Goal: Transaction & Acquisition: Purchase product/service

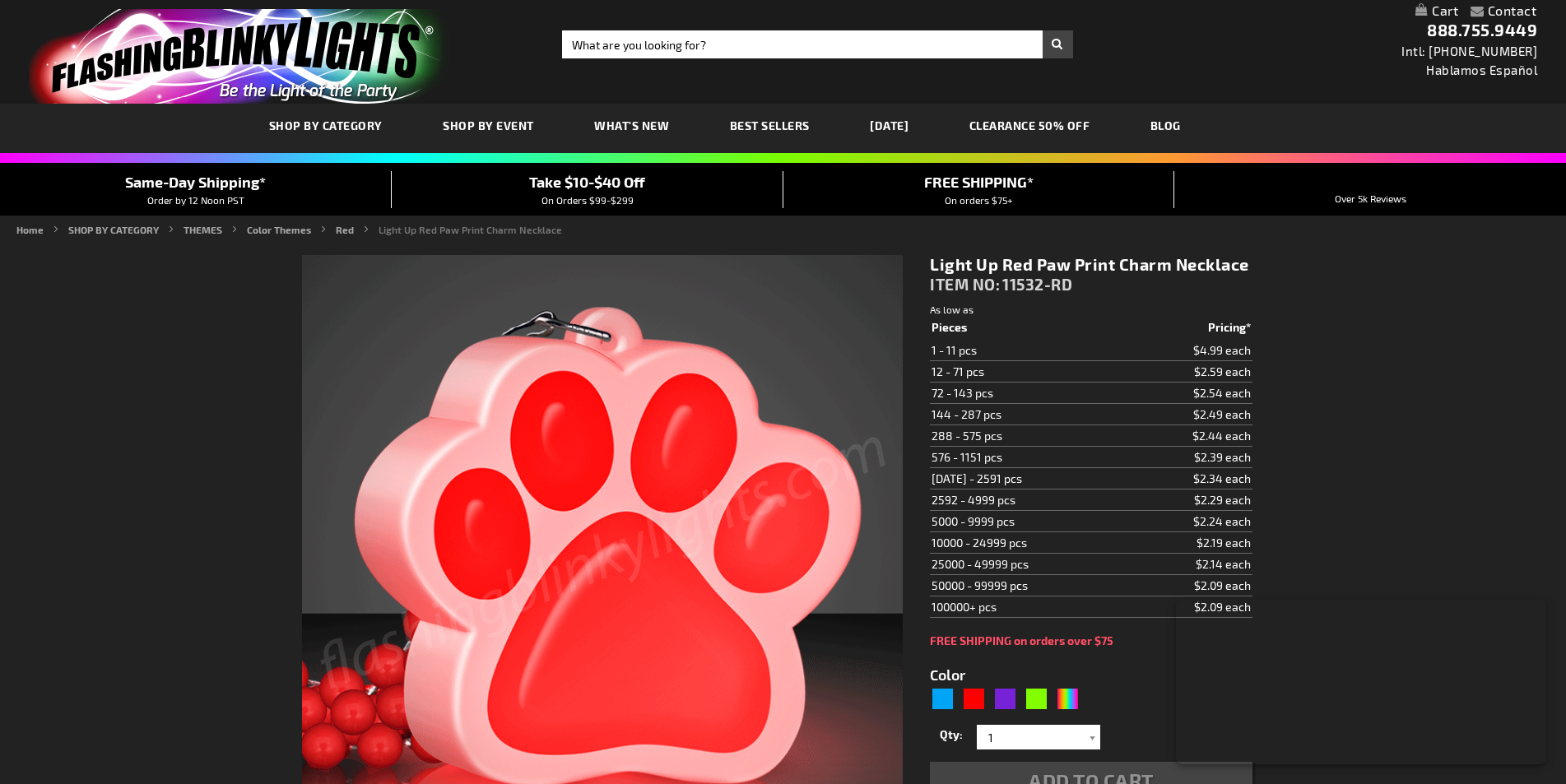
type input "5641"
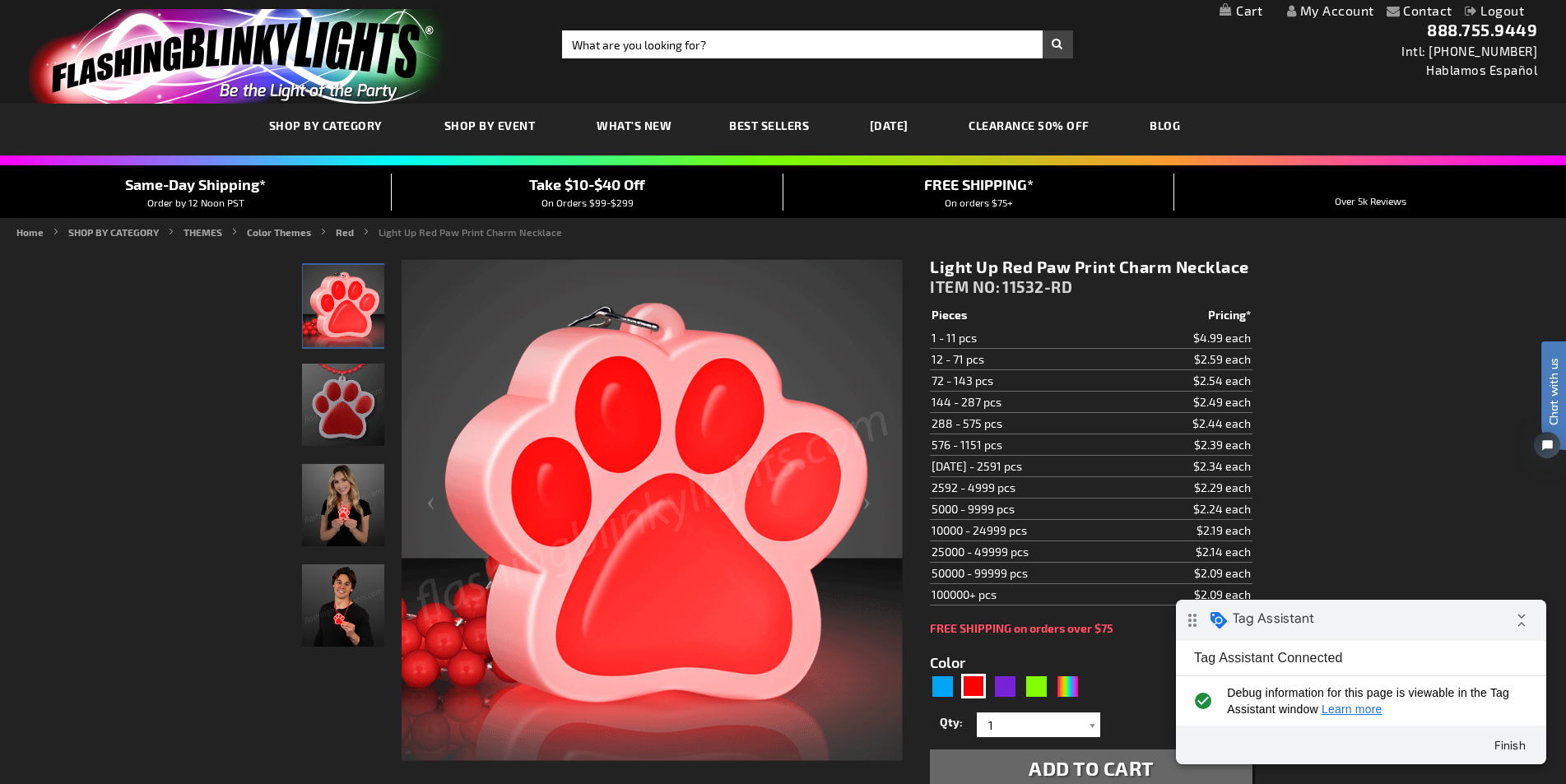
click at [921, 136] on link "[DATE]" at bounding box center [888, 125] width 64 height 55
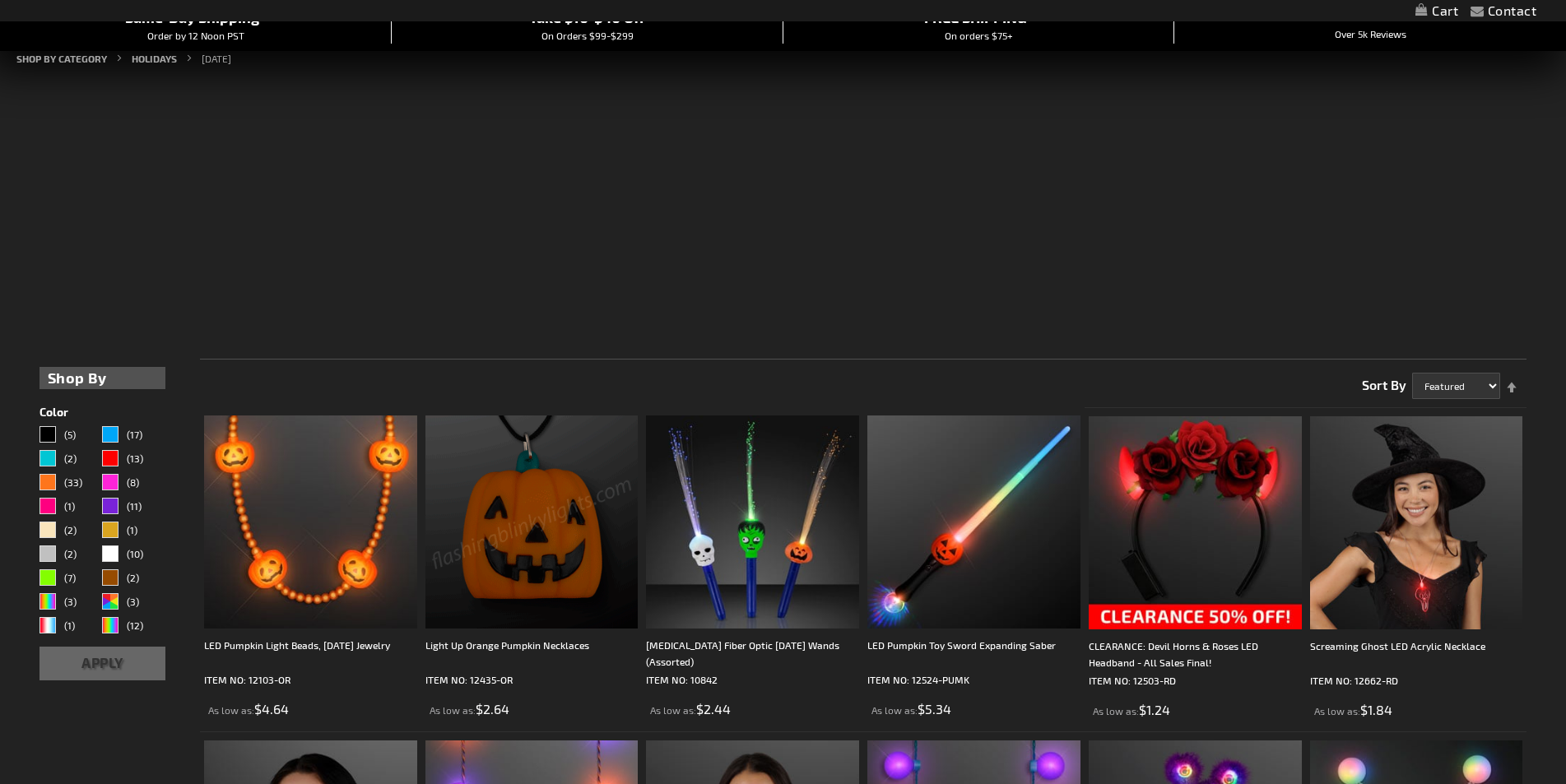
click at [510, 511] on img at bounding box center [532, 522] width 214 height 213
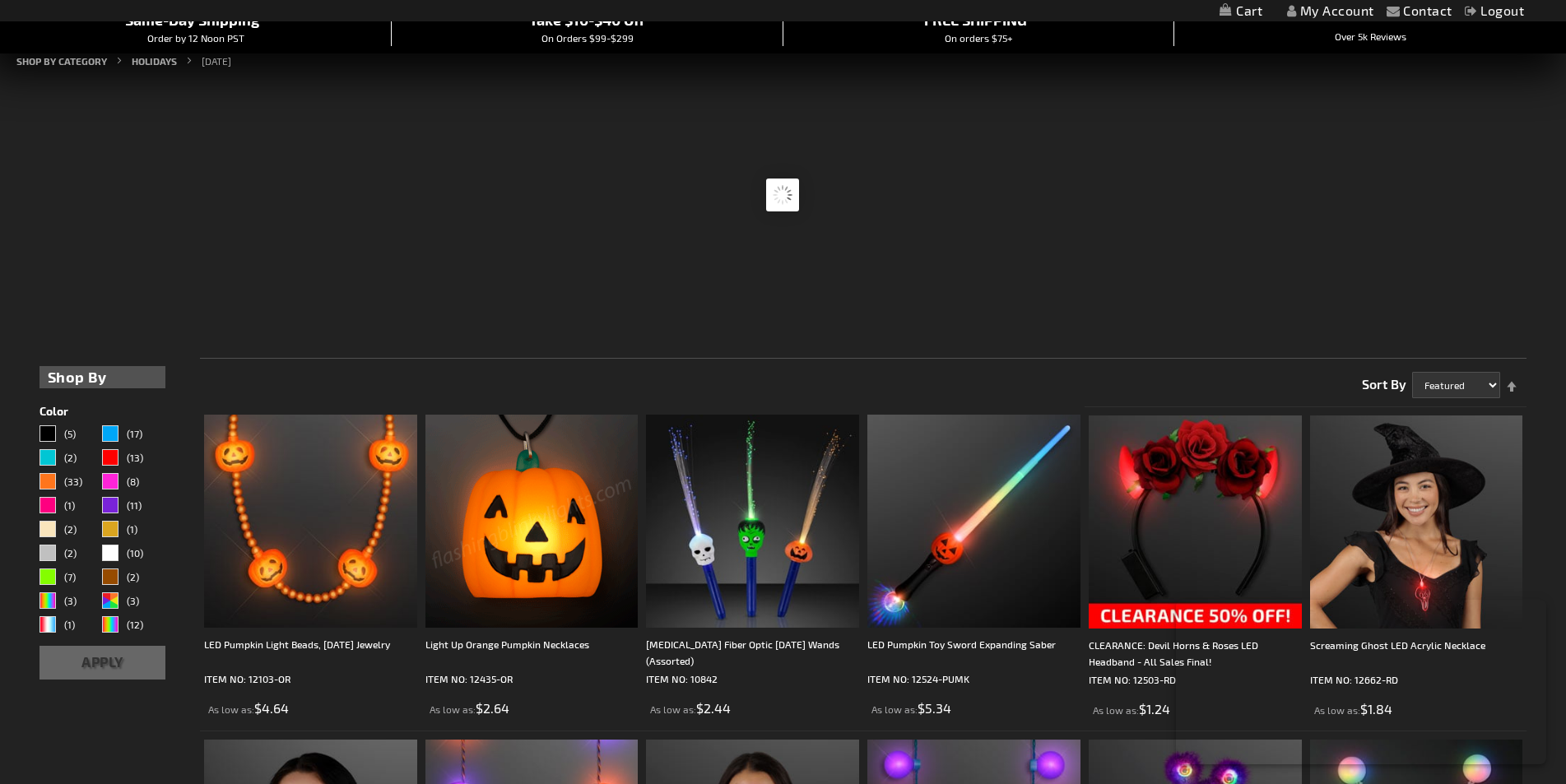
scroll to position [167, 0]
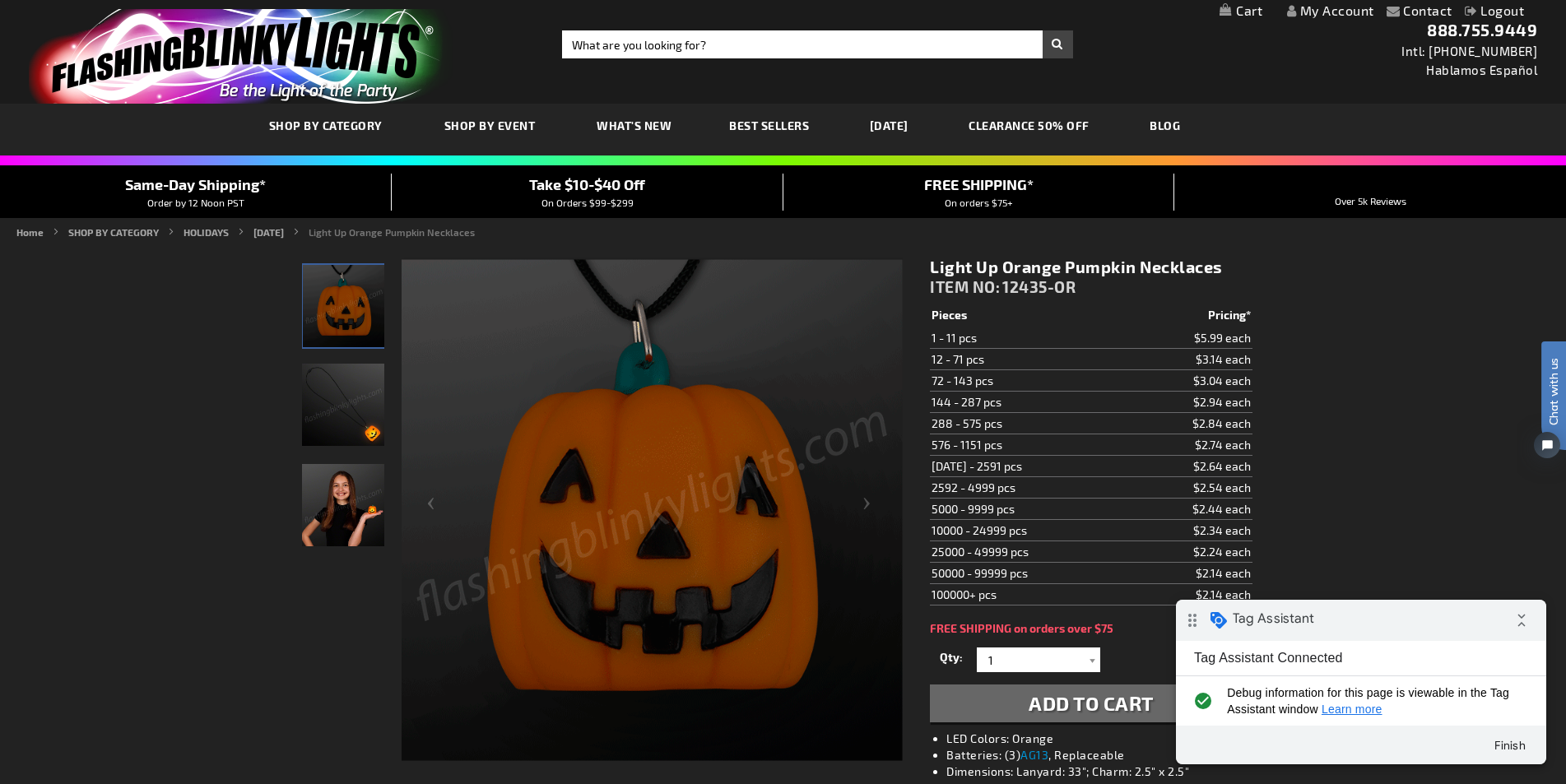
click at [978, 706] on button "Add to Cart" at bounding box center [1090, 703] width 322 height 38
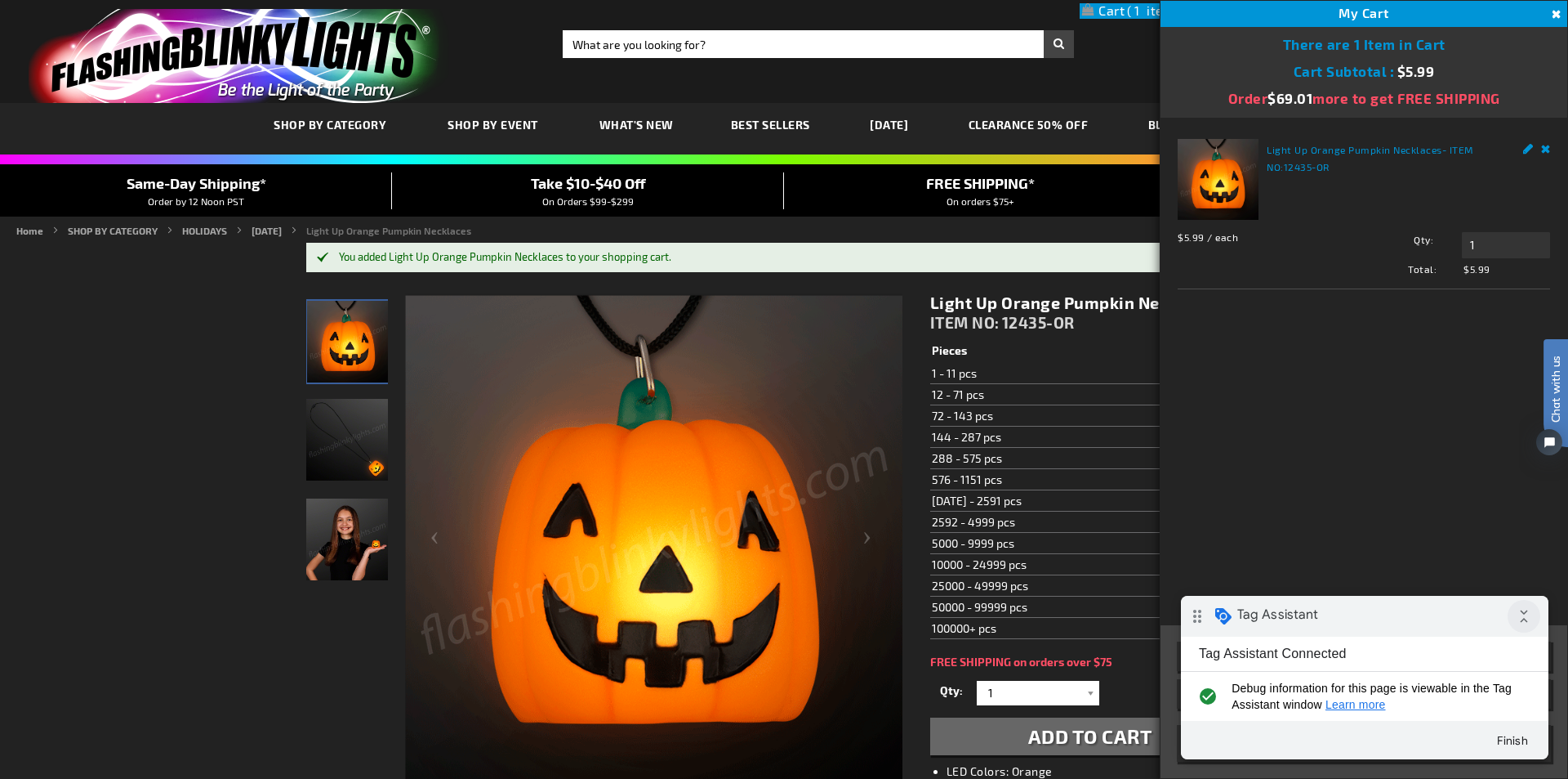
click at [1514, 628] on icon "collapse_all" at bounding box center [1524, 617] width 33 height 33
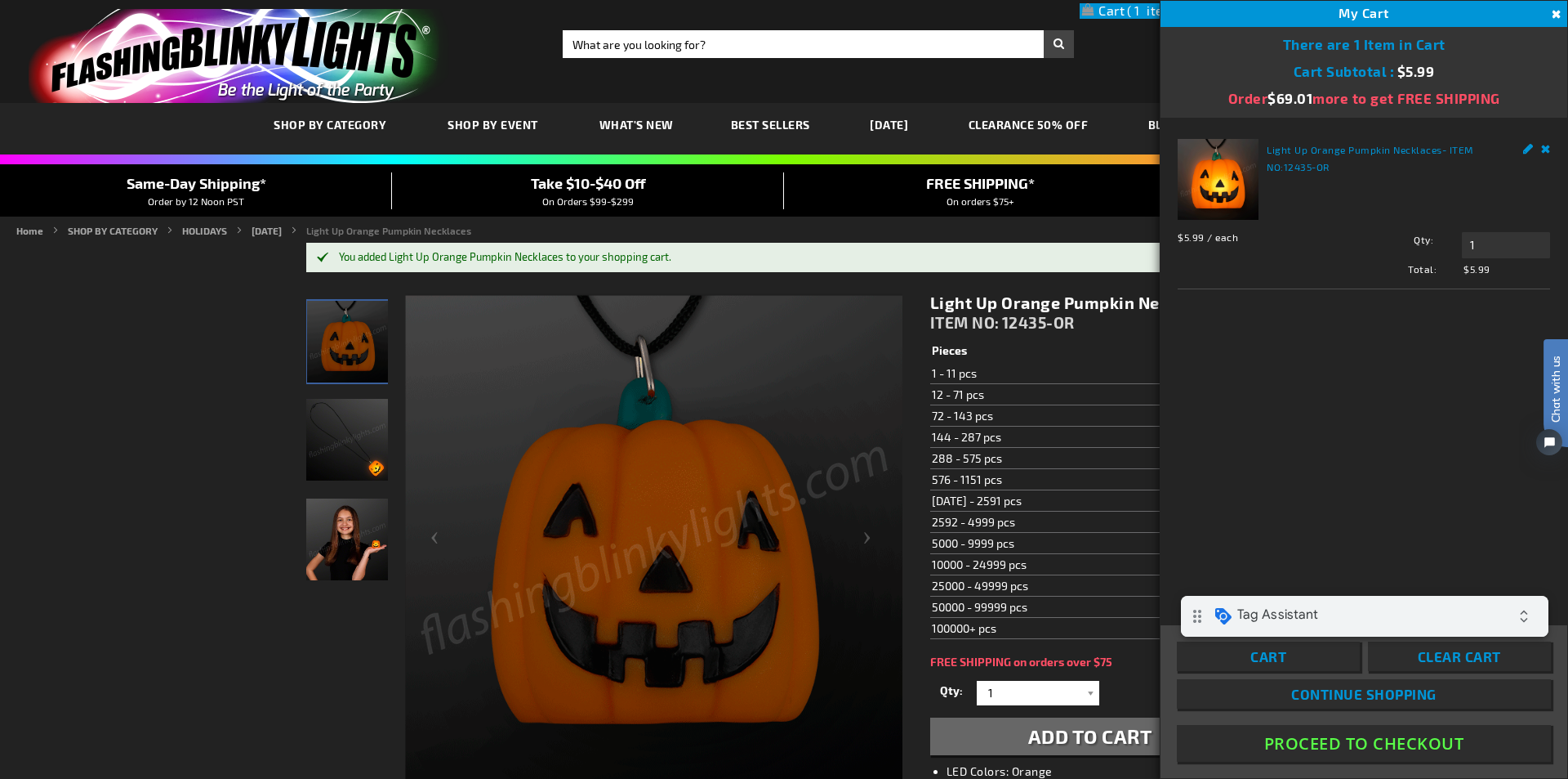
click at [1365, 754] on button "Proceed To Checkout" at bounding box center [1364, 743] width 374 height 37
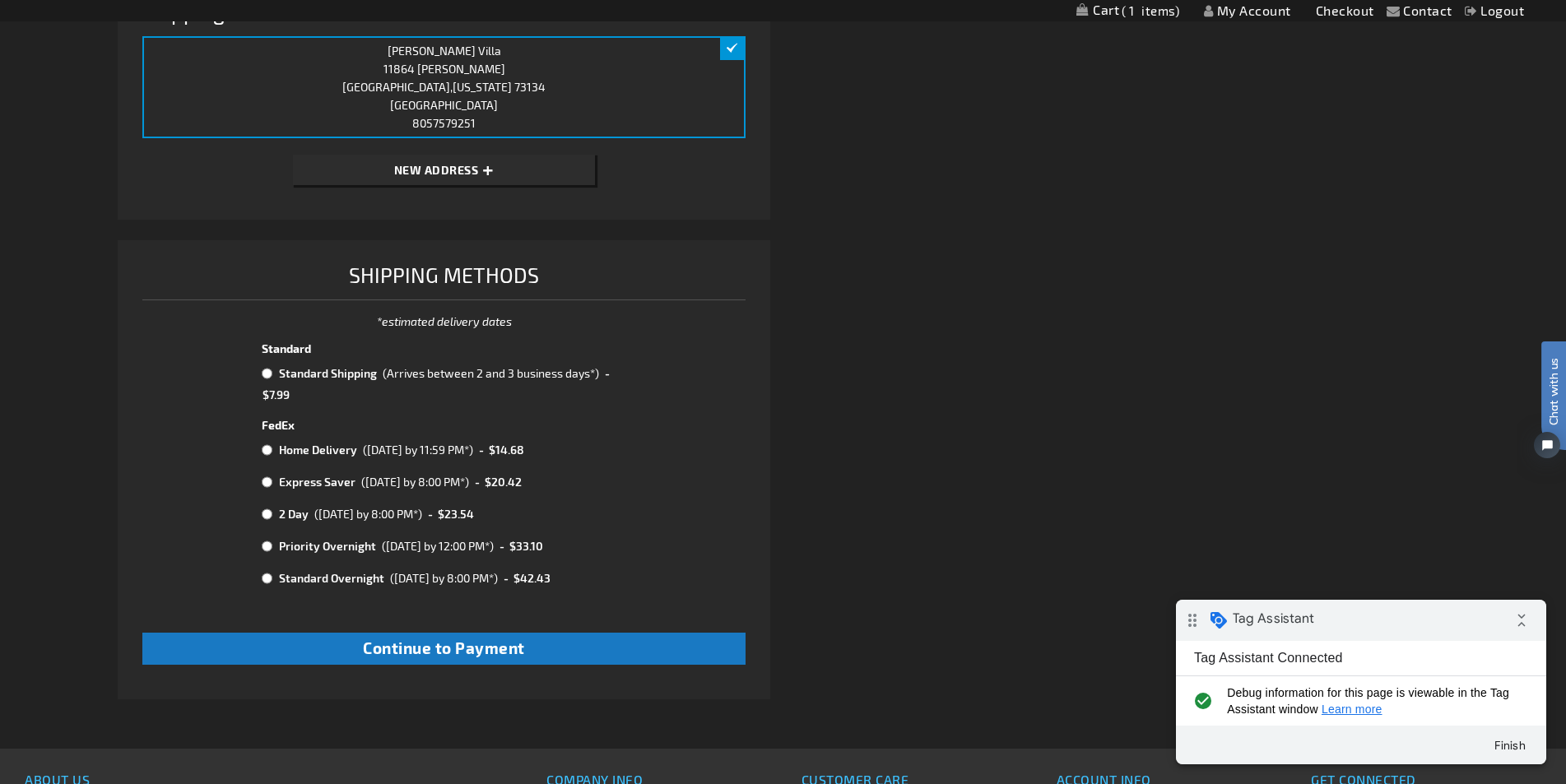
scroll to position [658, 0]
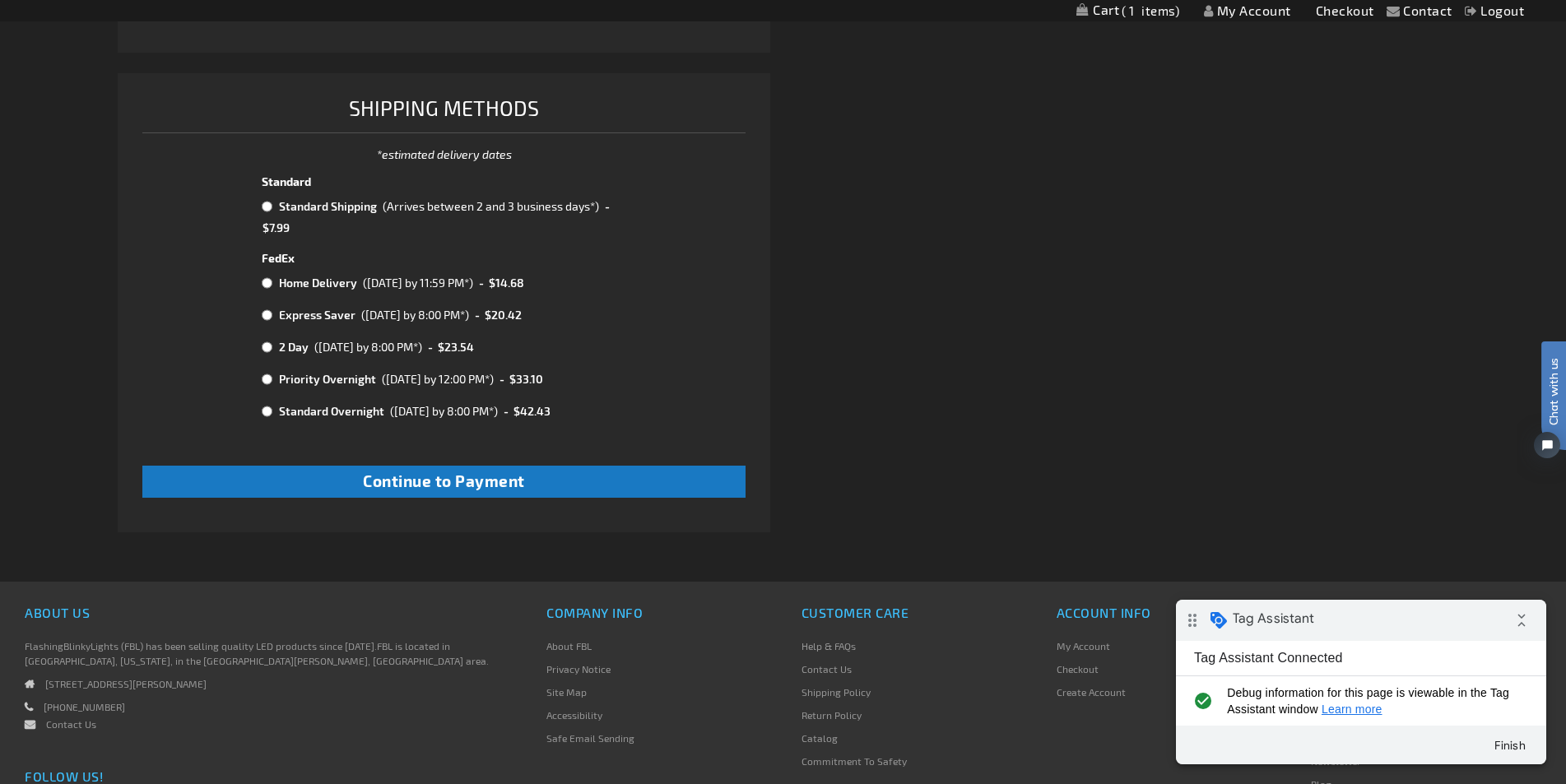
click at [317, 204] on td "Standard Shipping" at bounding box center [327, 207] width 104 height 22
radio input "true"
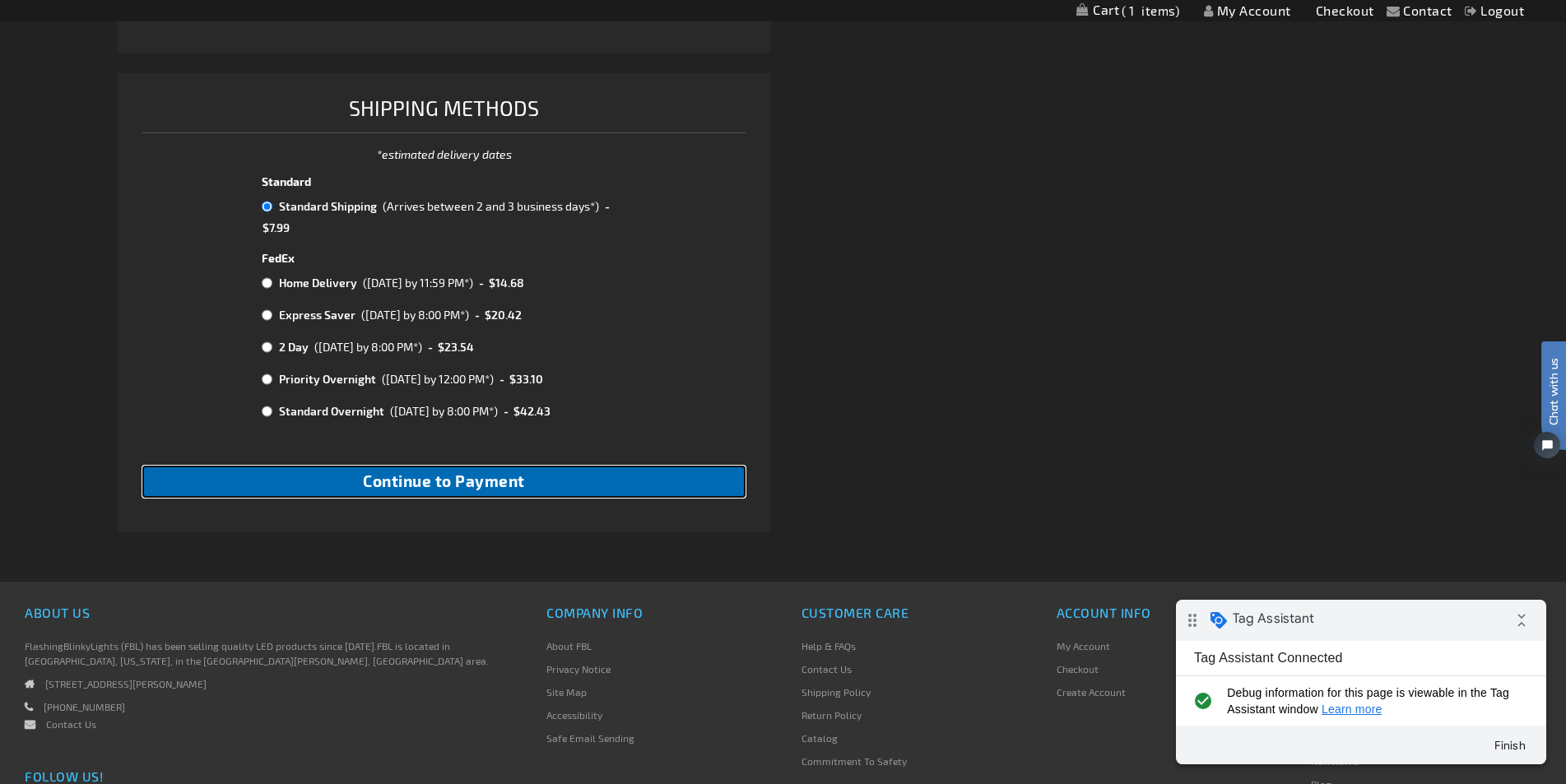
click at [333, 482] on button "Continue to Payment" at bounding box center [444, 482] width 604 height 32
checkbox input "true"
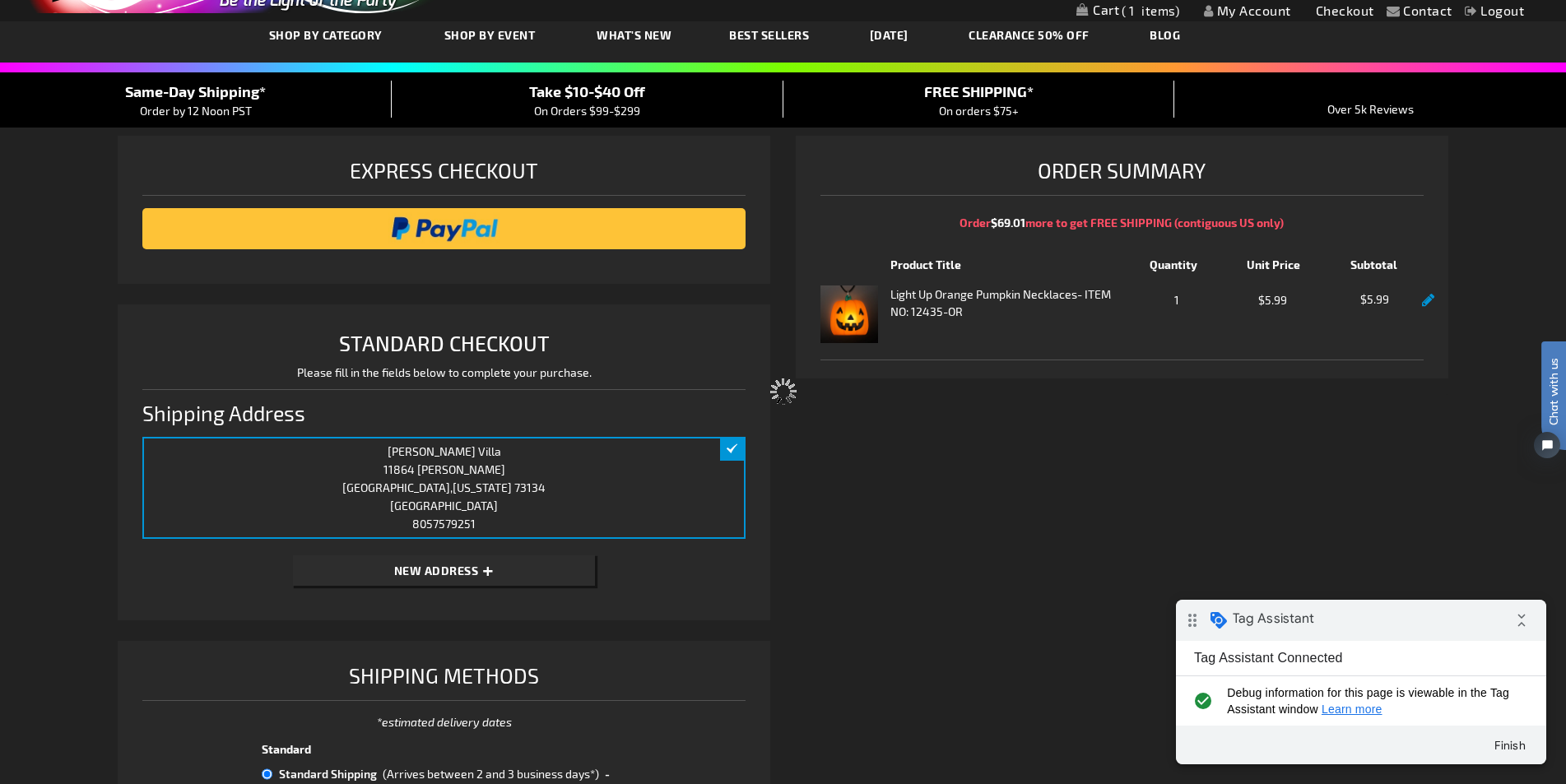
scroll to position [0, 0]
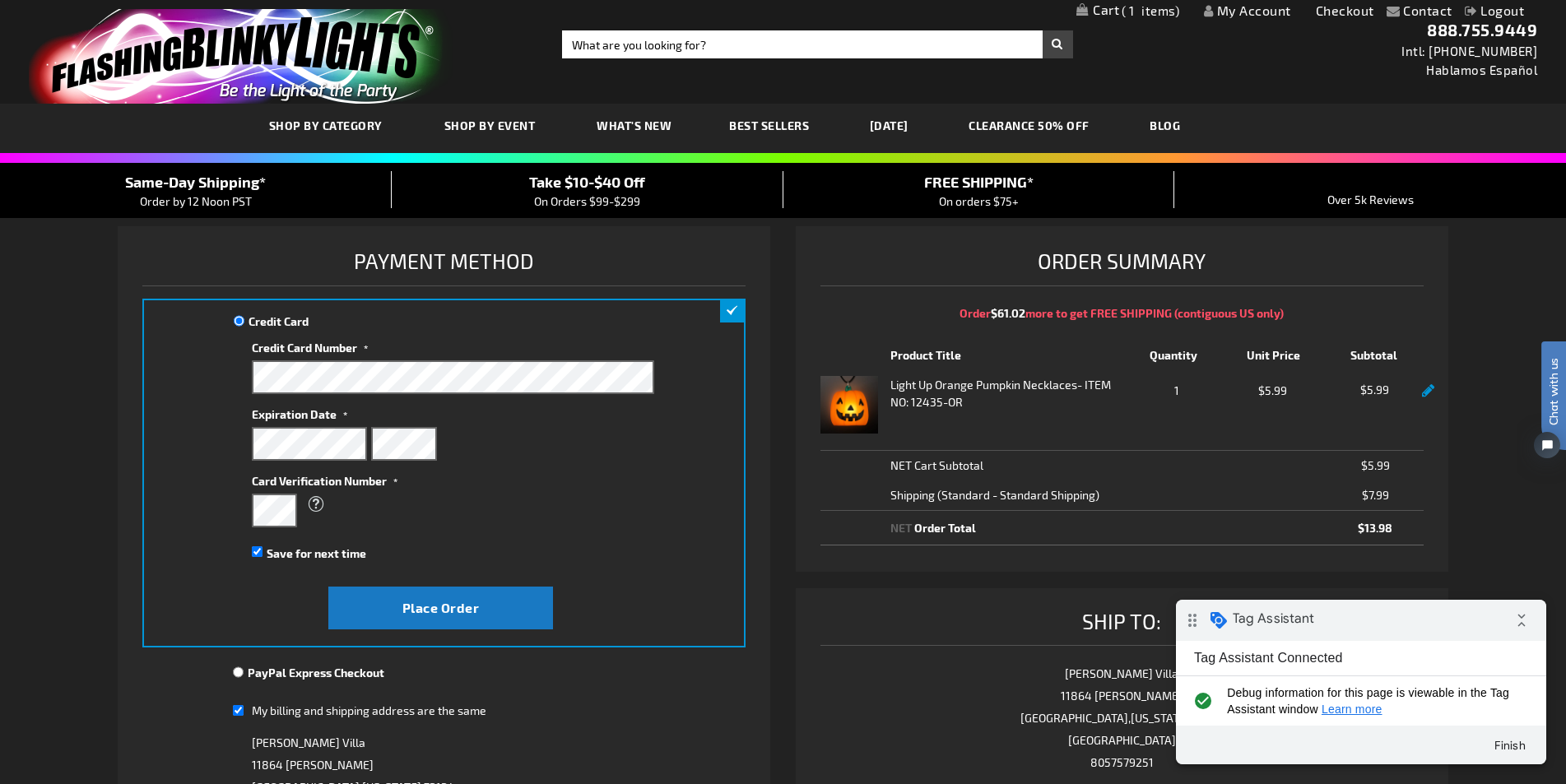
click at [296, 507] on div "What is this?" at bounding box center [452, 510] width 403 height 33
click at [322, 554] on span "Save for next time" at bounding box center [316, 553] width 100 height 14
click at [262, 554] on input "Save for next time" at bounding box center [257, 551] width 11 height 11
checkbox input "false"
click at [408, 611] on span "Place Order" at bounding box center [441, 607] width 77 height 16
